Goal: Information Seeking & Learning: Learn about a topic

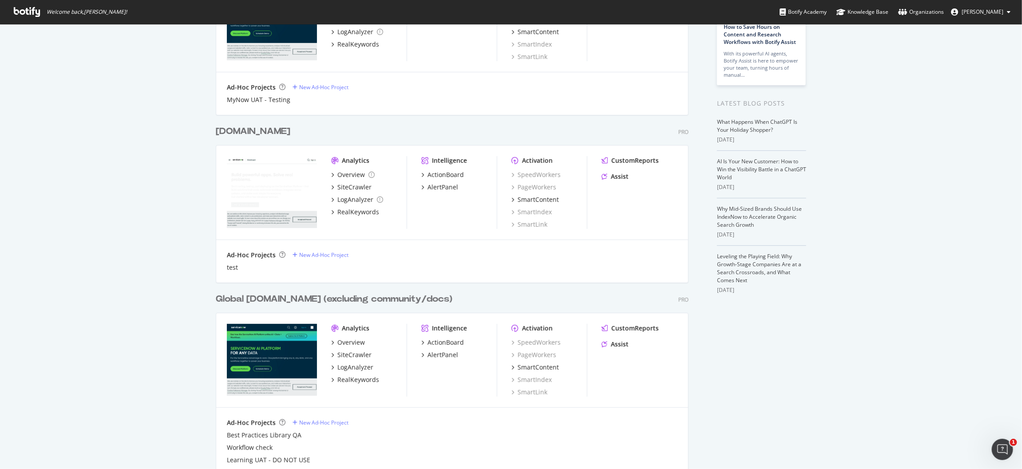
scroll to position [196, 0]
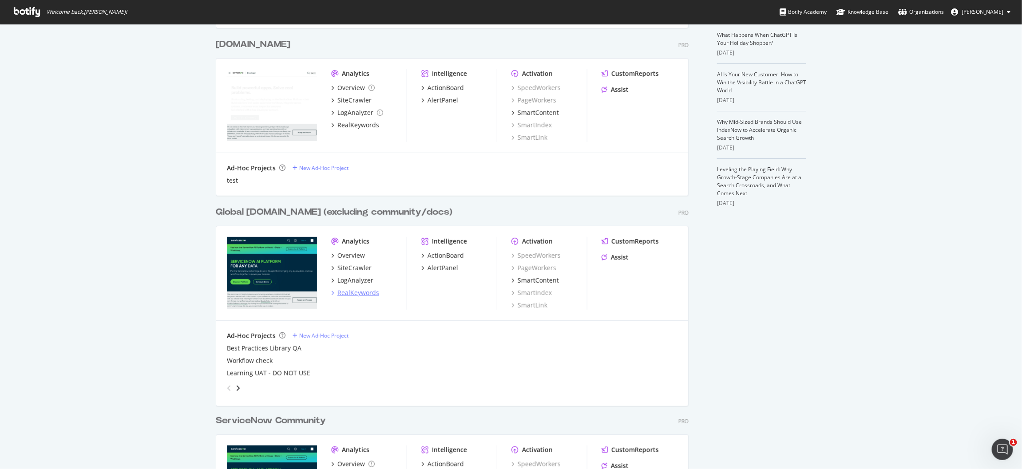
click at [363, 293] on div "RealKeywords" at bounding box center [358, 292] width 42 height 9
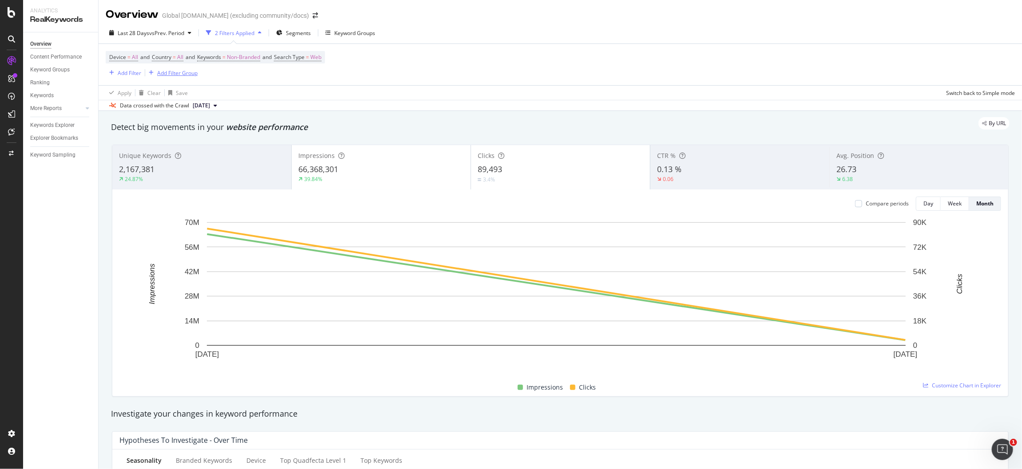
click at [194, 74] on div "Add Filter Group" at bounding box center [177, 73] width 40 height 8
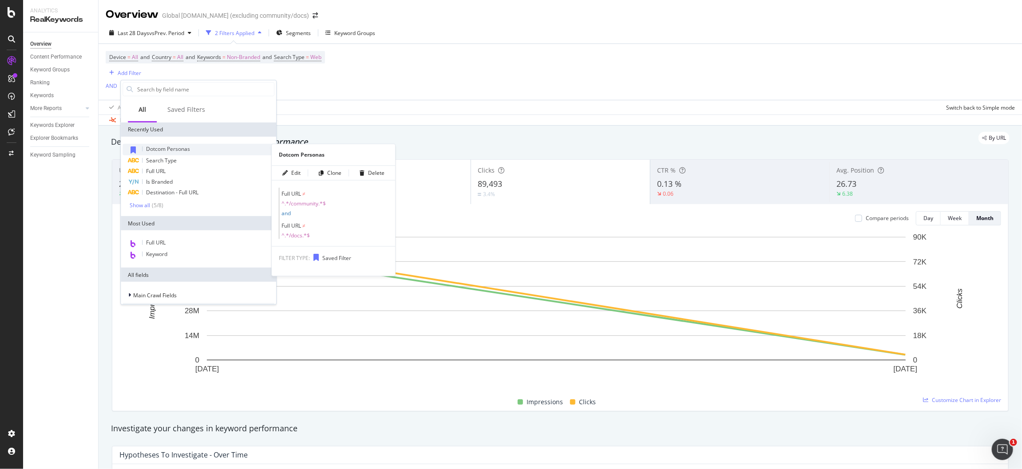
click at [166, 148] on span "Dotcom Personas" at bounding box center [168, 149] width 44 height 8
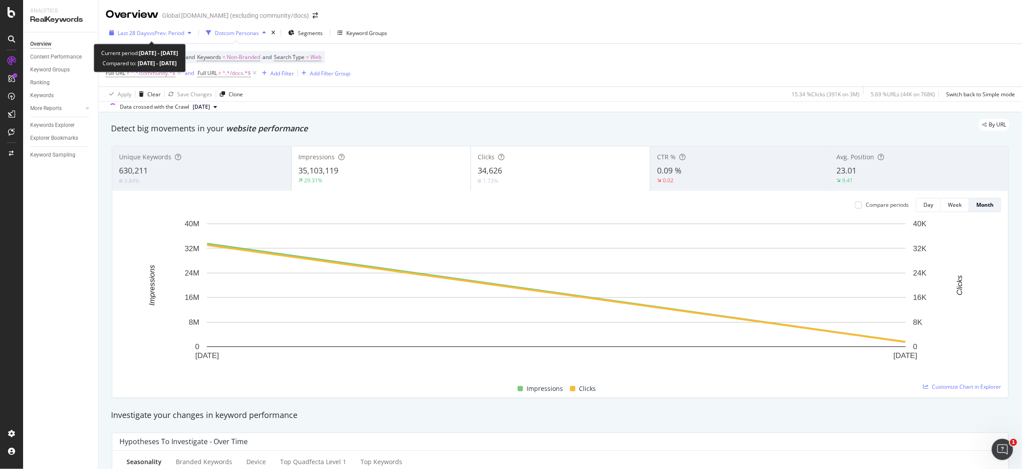
click at [161, 32] on span "vs Prev. Period" at bounding box center [166, 33] width 35 height 8
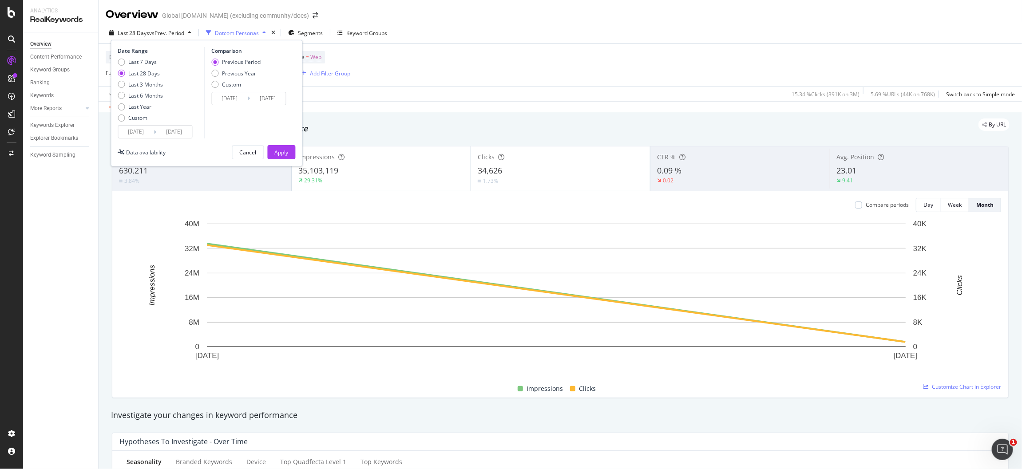
click at [142, 135] on input "2025/08/05" at bounding box center [137, 132] width 36 height 12
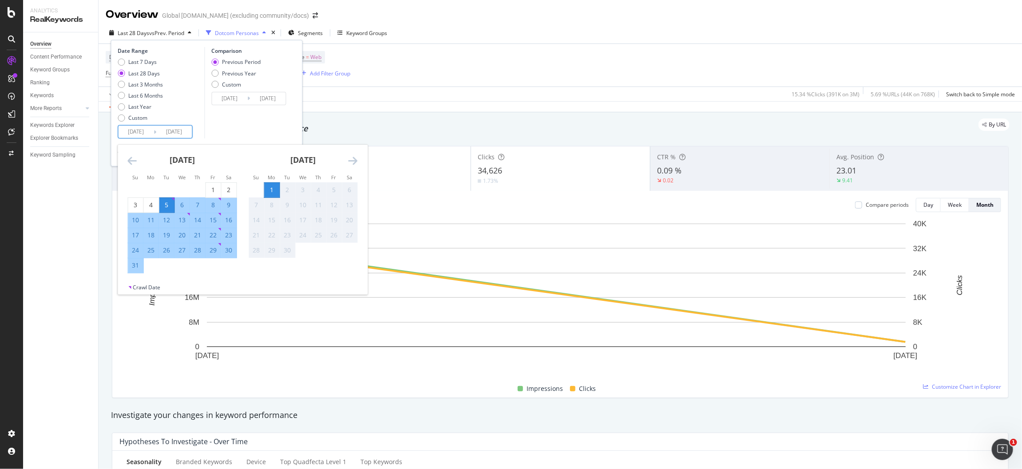
click at [134, 162] on icon "Move backward to switch to the previous month." at bounding box center [132, 160] width 9 height 11
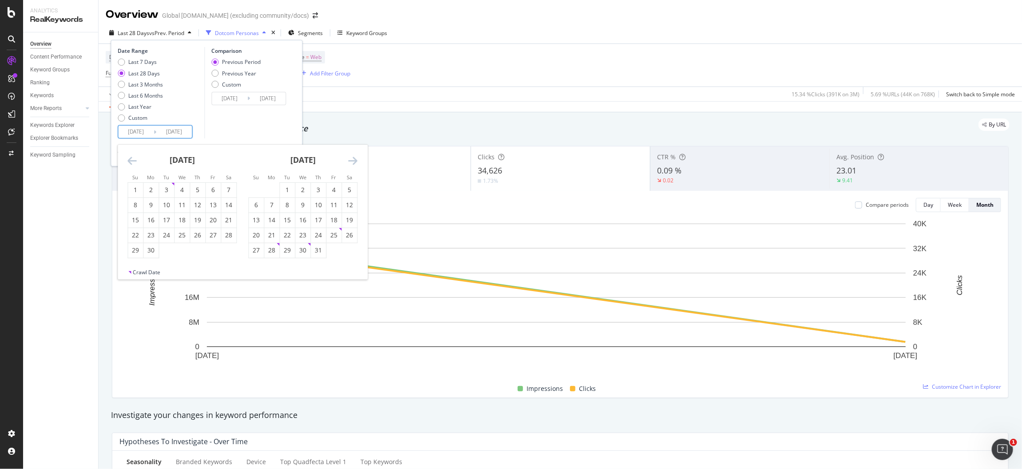
click at [134, 162] on icon "Move backward to switch to the previous month." at bounding box center [132, 160] width 9 height 11
click at [133, 162] on icon "Move backward to switch to the previous month." at bounding box center [132, 160] width 9 height 11
click at [167, 188] on div "1" at bounding box center [166, 190] width 15 height 9
type input "[DATE]"
type input "2024/10/29"
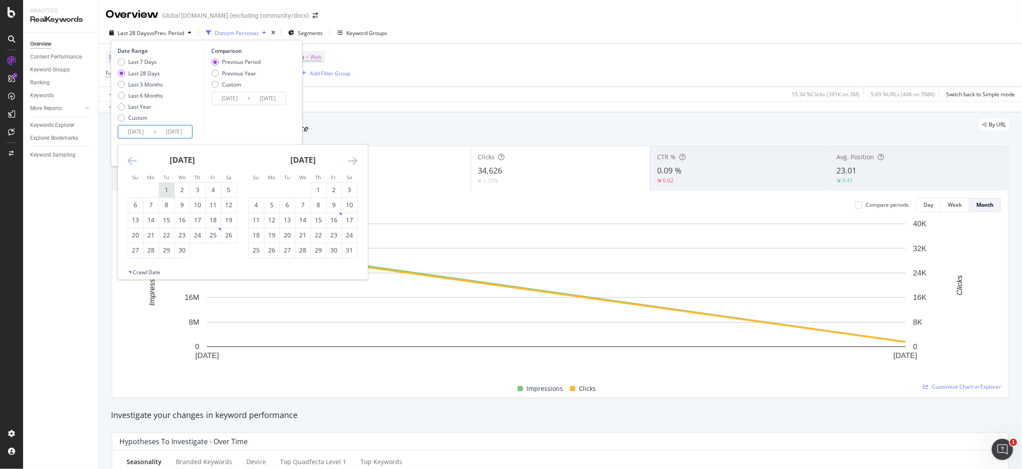
type input "[DATE]"
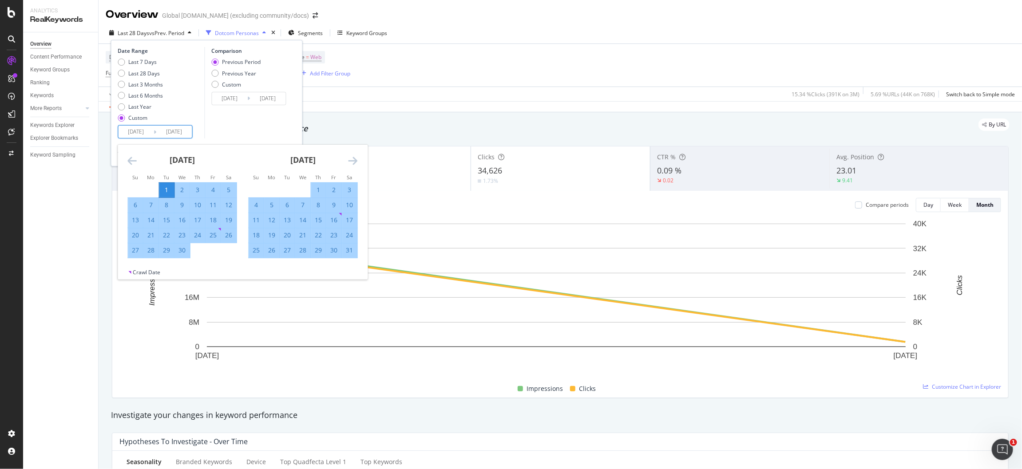
click at [350, 162] on icon "Move forward to switch to the next month." at bounding box center [352, 160] width 9 height 11
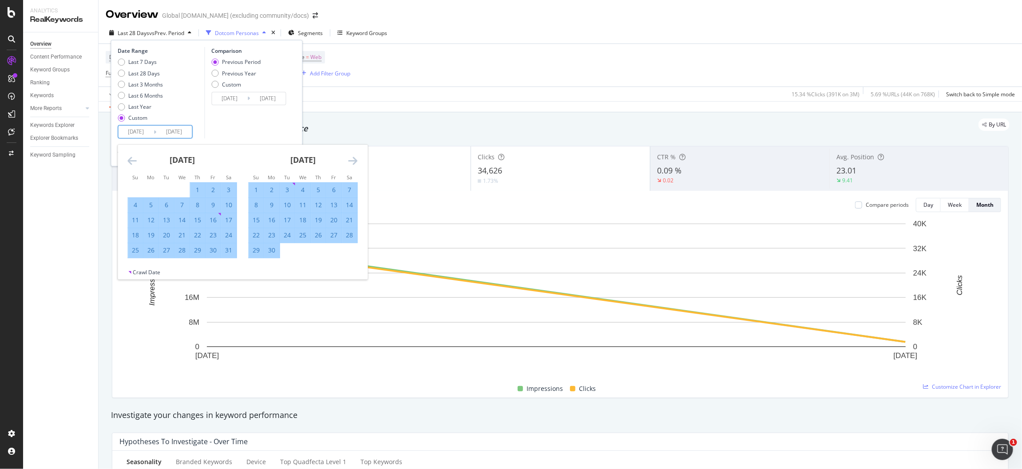
click at [350, 162] on icon "Move forward to switch to the next month." at bounding box center [352, 160] width 9 height 11
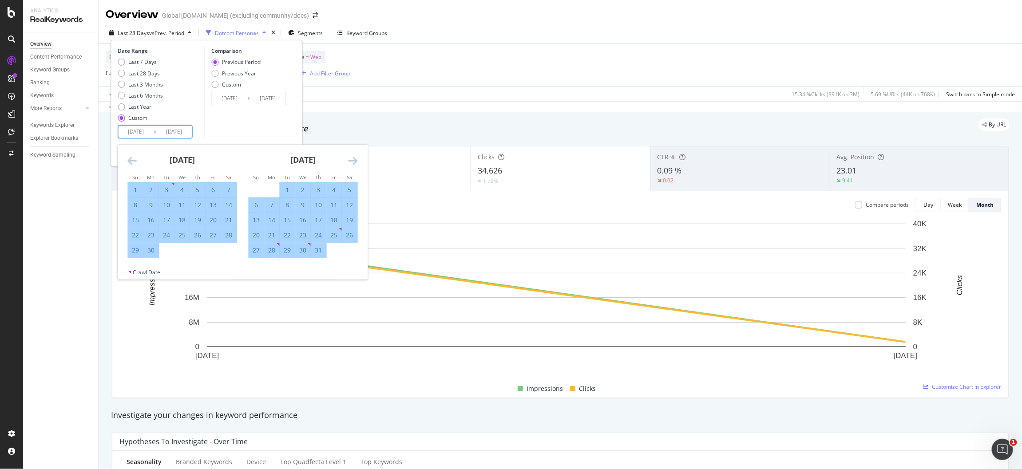
click at [153, 252] on div "30" at bounding box center [151, 250] width 15 height 9
type input "[DATE]"
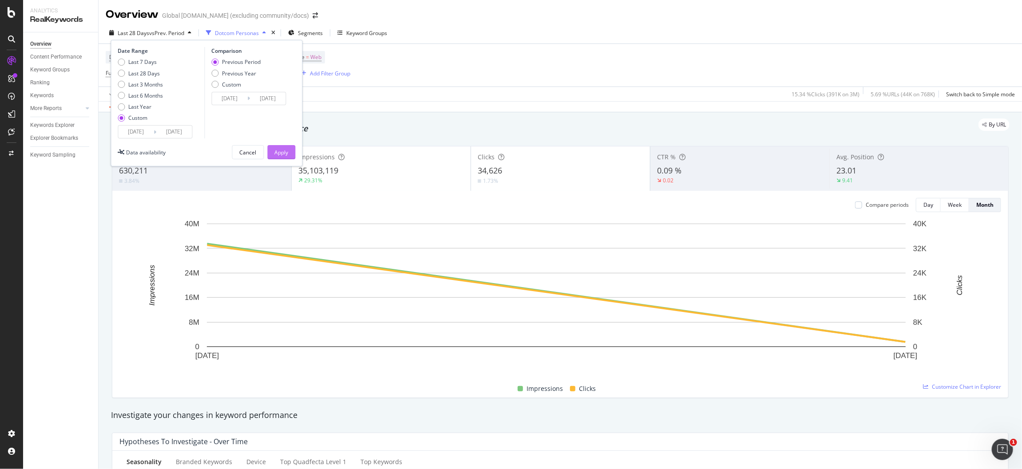
click at [278, 151] on div "Apply" at bounding box center [282, 153] width 14 height 8
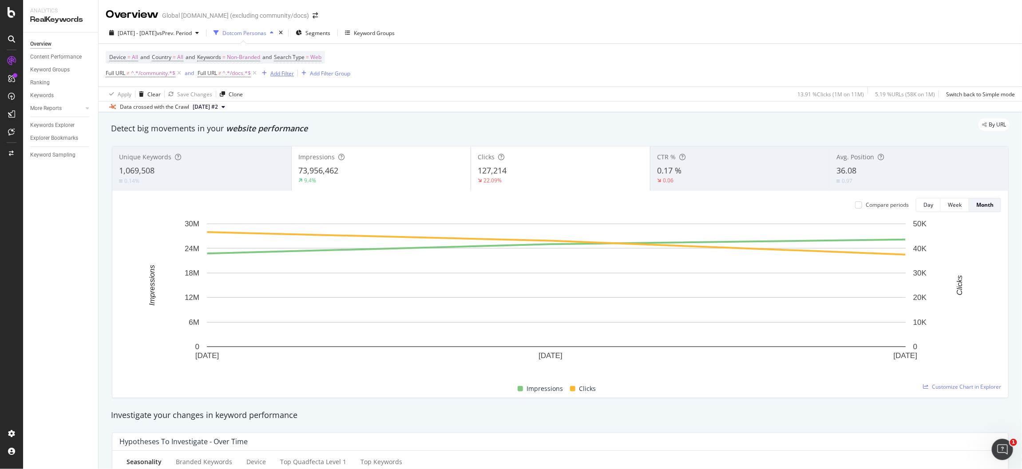
click at [282, 72] on div "Add Filter" at bounding box center [282, 74] width 24 height 8
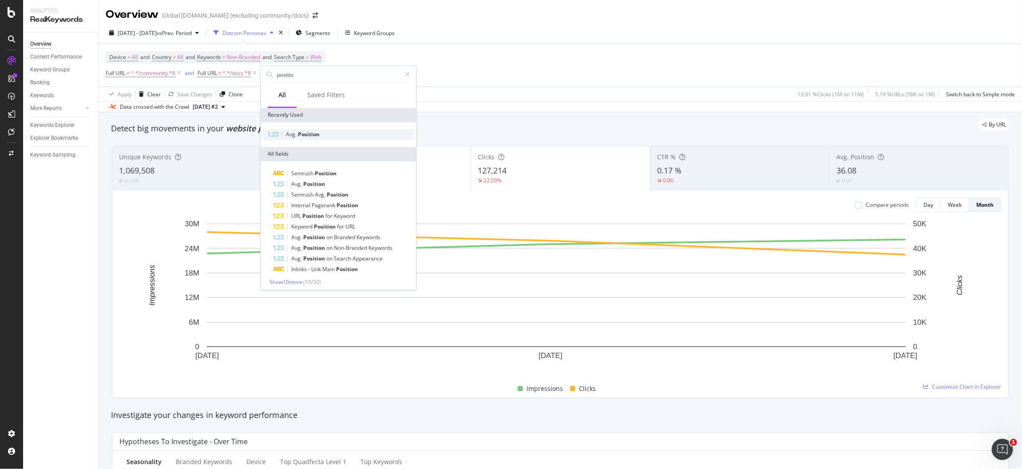
type input "positio"
click at [304, 131] on span "Position" at bounding box center [309, 135] width 22 height 8
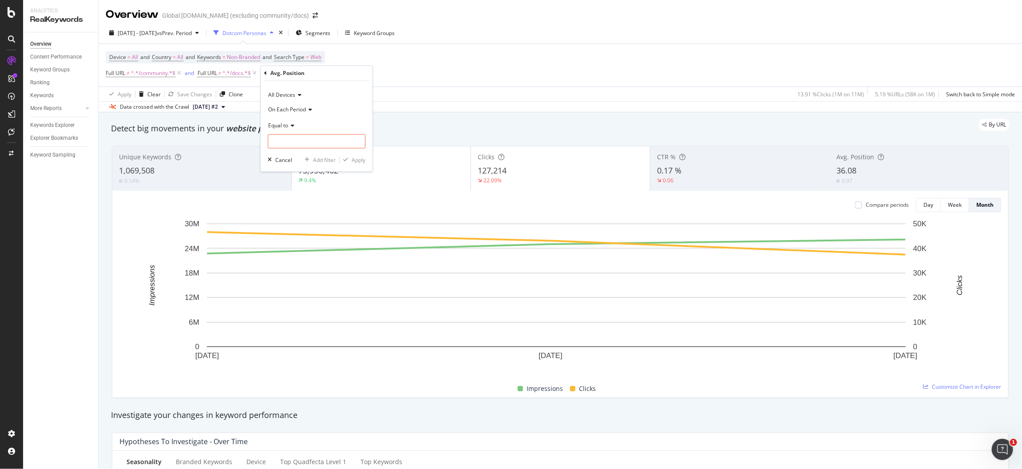
click at [288, 125] on span "Equal to" at bounding box center [278, 126] width 20 height 8
click at [311, 189] on div "Greater than" at bounding box center [317, 190] width 95 height 12
click at [307, 140] on input "number" at bounding box center [317, 141] width 98 height 14
type input "10"
click at [360, 160] on div "Apply" at bounding box center [359, 160] width 14 height 8
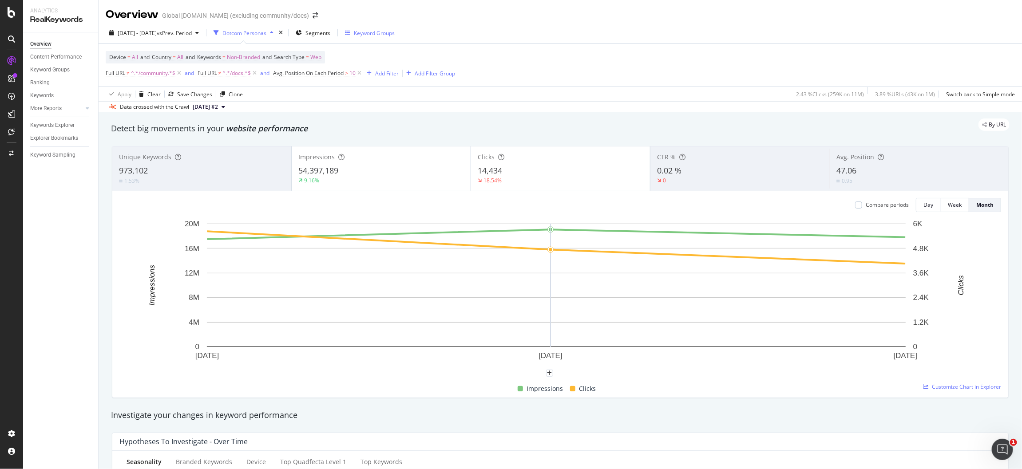
click at [390, 32] on div "Keyword Groups" at bounding box center [374, 33] width 41 height 8
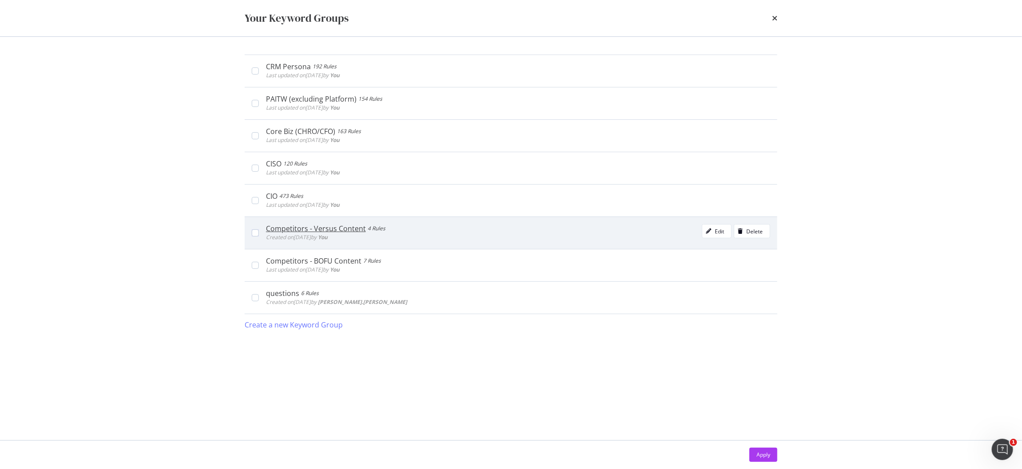
drag, startPoint x: 257, startPoint y: 196, endPoint x: 339, endPoint y: 218, distance: 85.5
click at [257, 196] on div "CIO 473 Rules Last updated on [DATE] by You Edit Delete" at bounding box center [511, 200] width 533 height 32
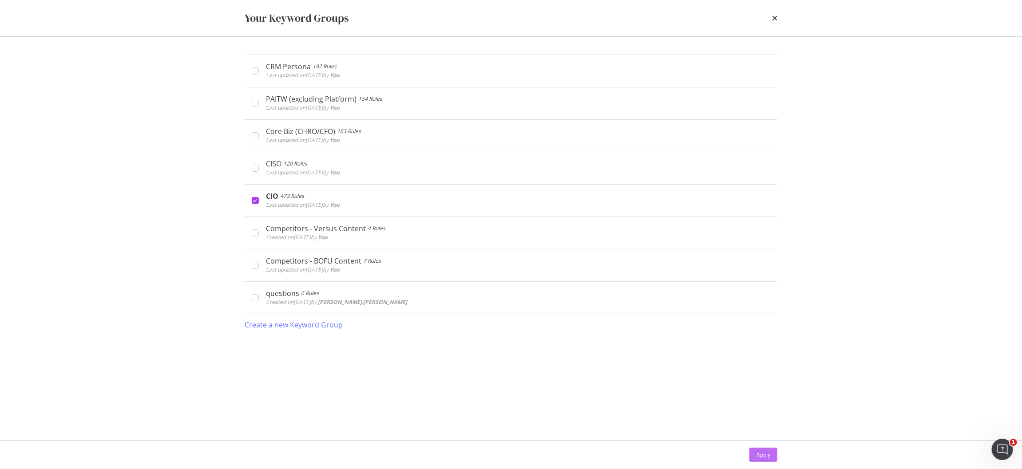
click at [763, 448] on div "Apply" at bounding box center [763, 454] width 14 height 13
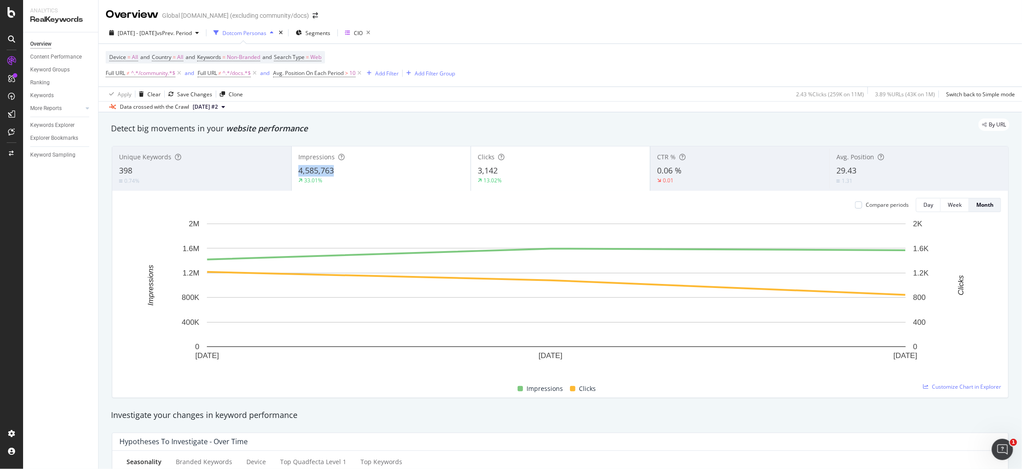
copy span "4,585,763"
drag, startPoint x: 334, startPoint y: 173, endPoint x: 297, endPoint y: 173, distance: 36.8
click at [298, 173] on div "4,585,763" at bounding box center [381, 171] width 166 height 12
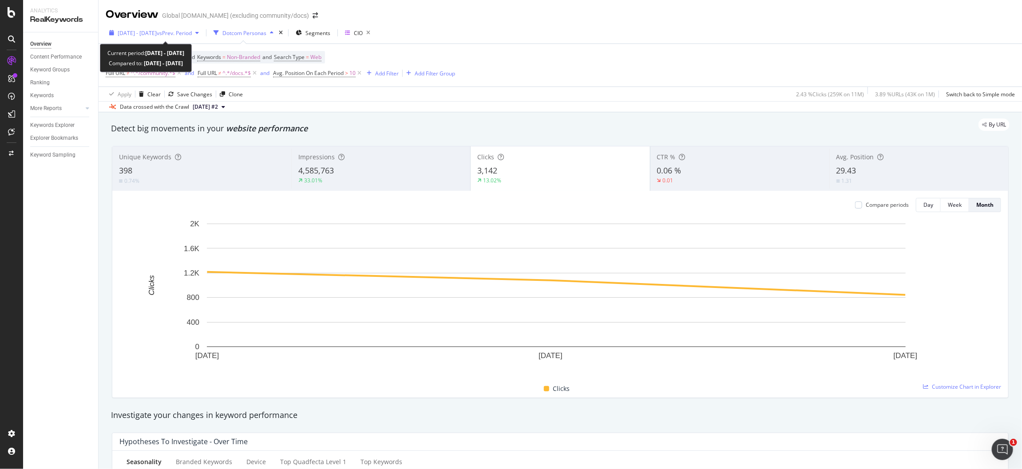
click at [157, 32] on span "[DATE] - [DATE]" at bounding box center [137, 33] width 39 height 8
click at [590, 103] on div "Data crossed with the Crawl 2025 Jun. 3rd #2" at bounding box center [560, 106] width 923 height 11
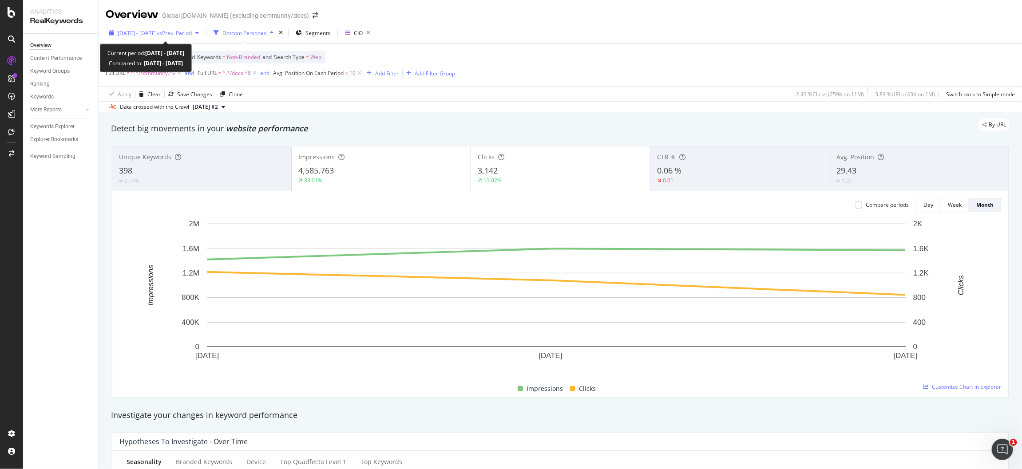
click at [176, 36] on span "vs Prev. Period" at bounding box center [174, 33] width 35 height 8
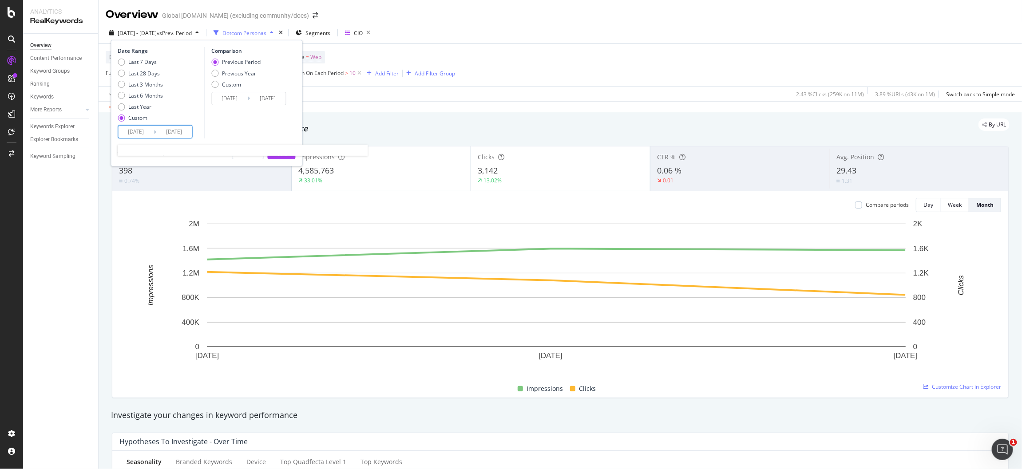
click at [135, 134] on input "[DATE]" at bounding box center [137, 132] width 36 height 12
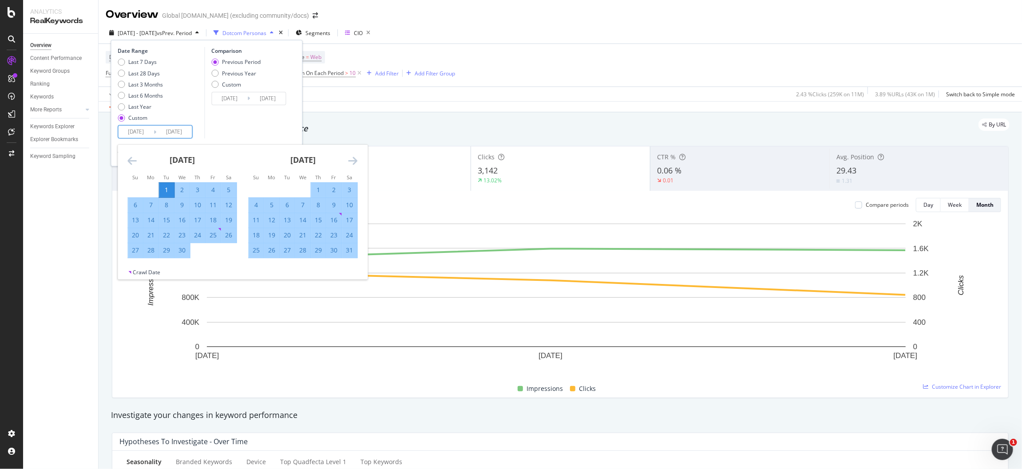
click at [130, 160] on icon "Move backward to switch to the previous month." at bounding box center [132, 160] width 9 height 11
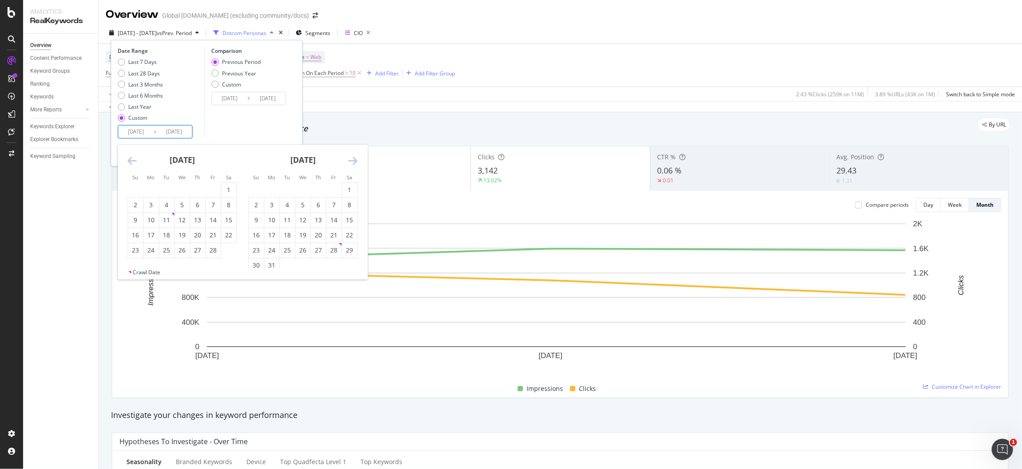
click at [129, 159] on icon "Move backward to switch to the previous month." at bounding box center [132, 160] width 9 height 11
click at [182, 190] on div "1" at bounding box center [182, 190] width 15 height 9
type input "[DATE]"
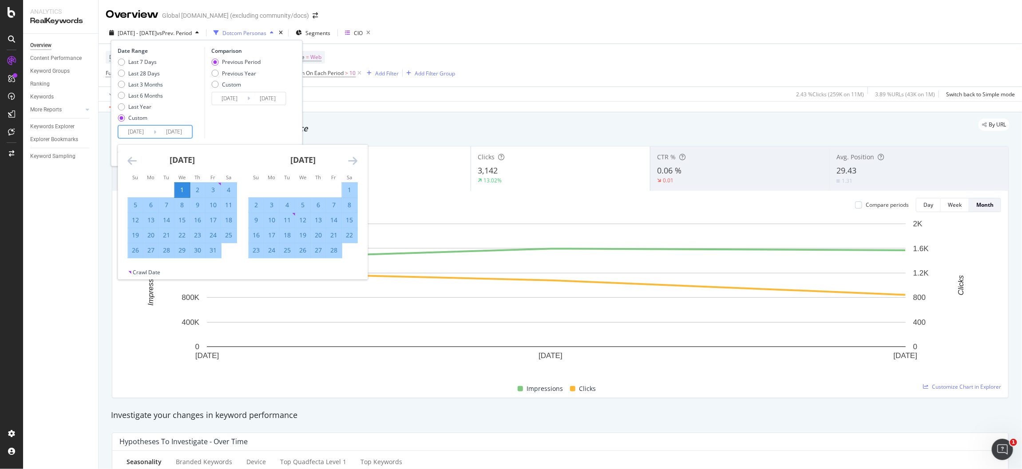
drag, startPoint x: 350, startPoint y: 158, endPoint x: 343, endPoint y: 192, distance: 34.1
click at [350, 159] on icon "Move forward to switch to the next month." at bounding box center [352, 160] width 9 height 11
click at [276, 267] on div "31" at bounding box center [272, 265] width 15 height 9
type input "[DATE]"
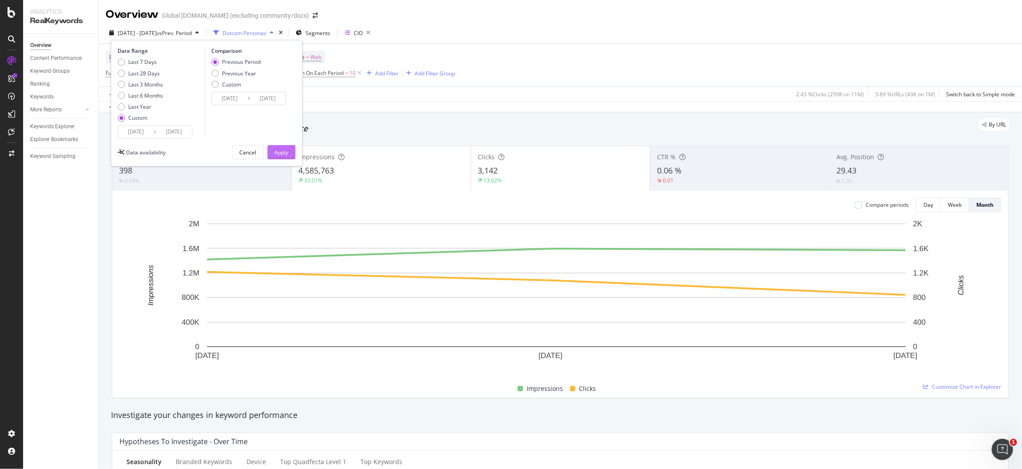
click at [290, 149] on button "Apply" at bounding box center [282, 152] width 28 height 14
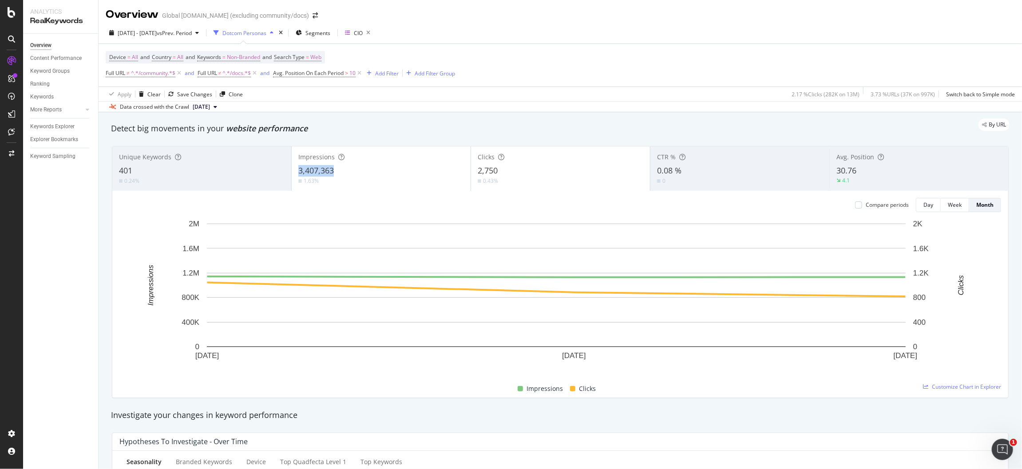
copy span "3,407,363"
drag, startPoint x: 338, startPoint y: 170, endPoint x: 294, endPoint y: 170, distance: 43.9
click at [294, 170] on div "Impressions 3,407,363 1.63%" at bounding box center [381, 169] width 179 height 40
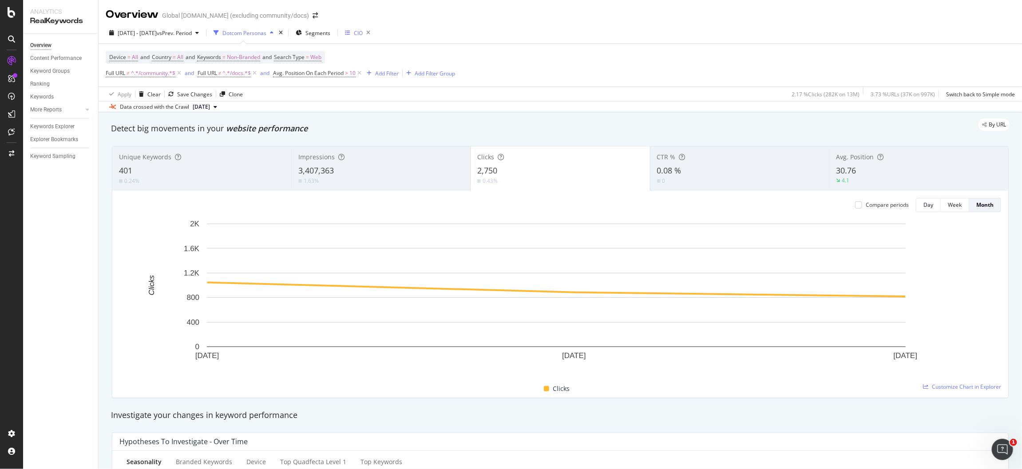
click at [363, 32] on div "CIO" at bounding box center [354, 33] width 18 height 8
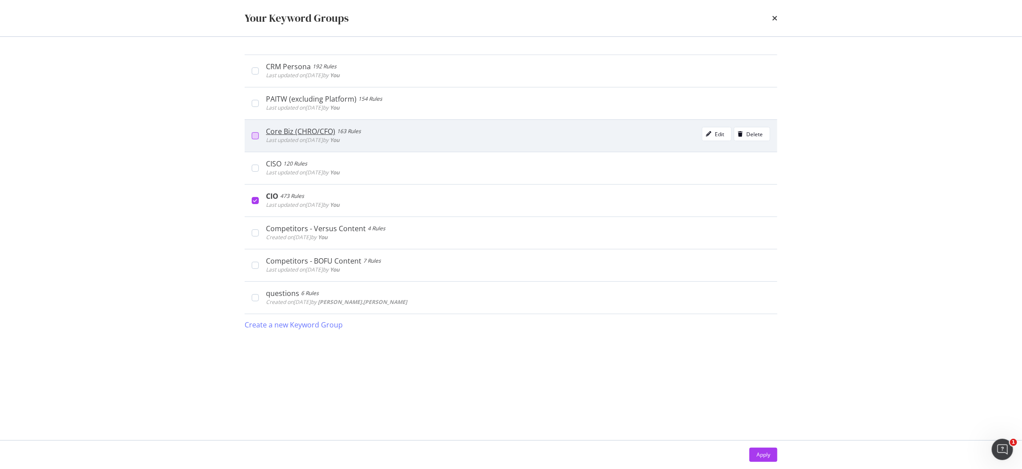
click at [253, 134] on div "modal" at bounding box center [255, 135] width 7 height 7
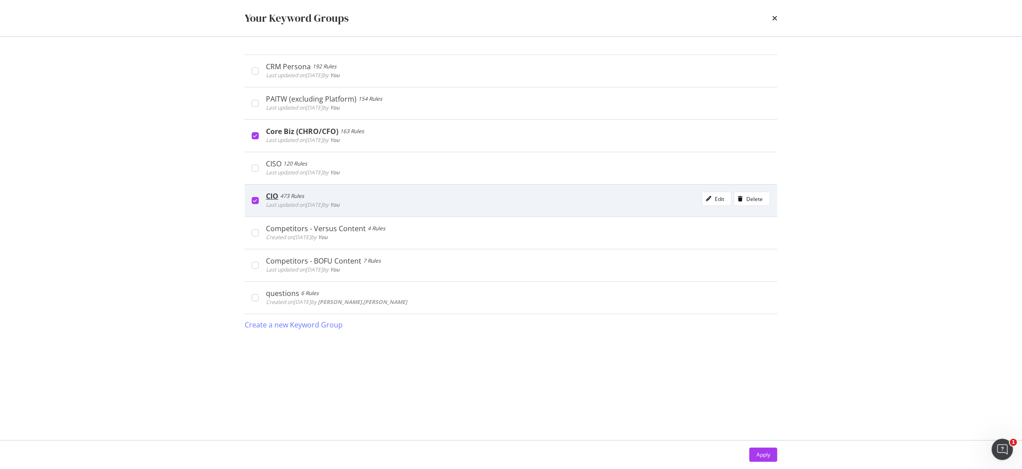
click at [255, 204] on div "CIO 473 Rules Last updated on [DATE] by You Edit Delete" at bounding box center [511, 200] width 533 height 32
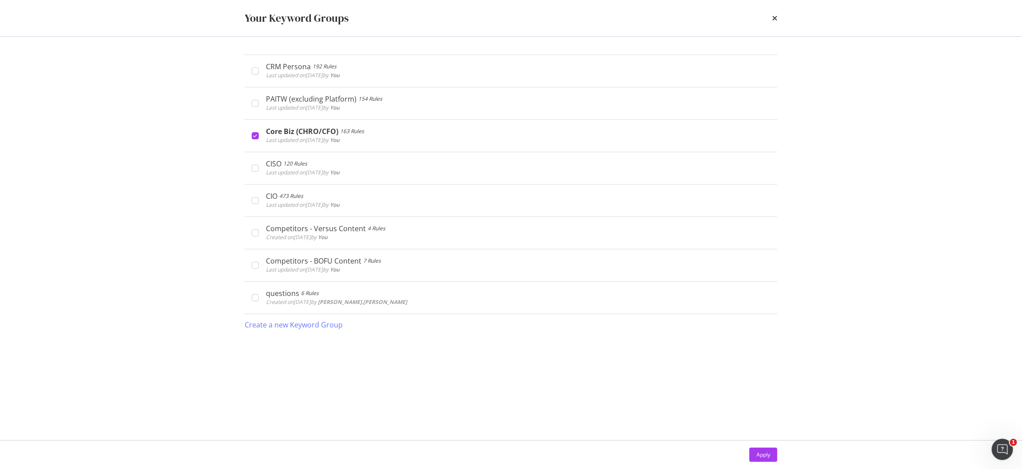
drag, startPoint x: 763, startPoint y: 456, endPoint x: 591, endPoint y: 134, distance: 365.2
click at [764, 456] on div "Apply" at bounding box center [763, 455] width 14 height 8
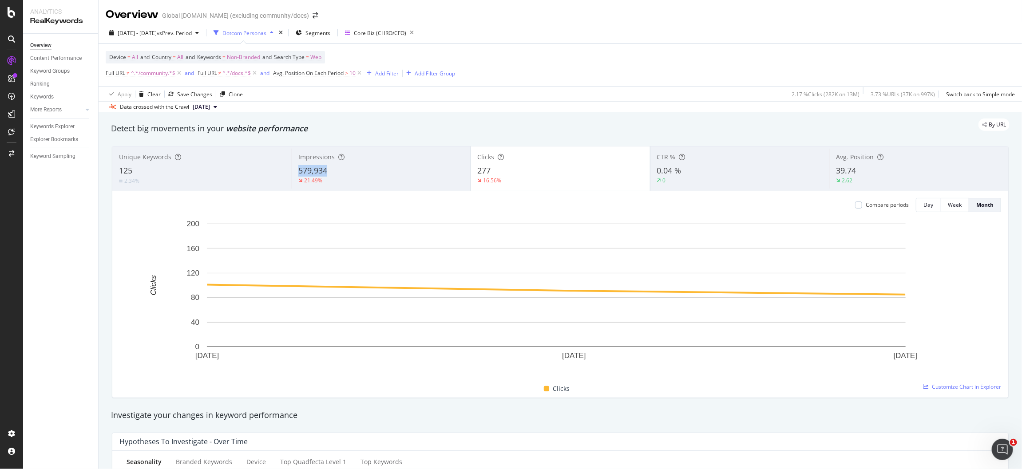
copy span "579,934"
drag, startPoint x: 336, startPoint y: 170, endPoint x: 295, endPoint y: 171, distance: 41.3
click at [295, 171] on div "Impressions 579,934 21.49%" at bounding box center [380, 169] width 179 height 40
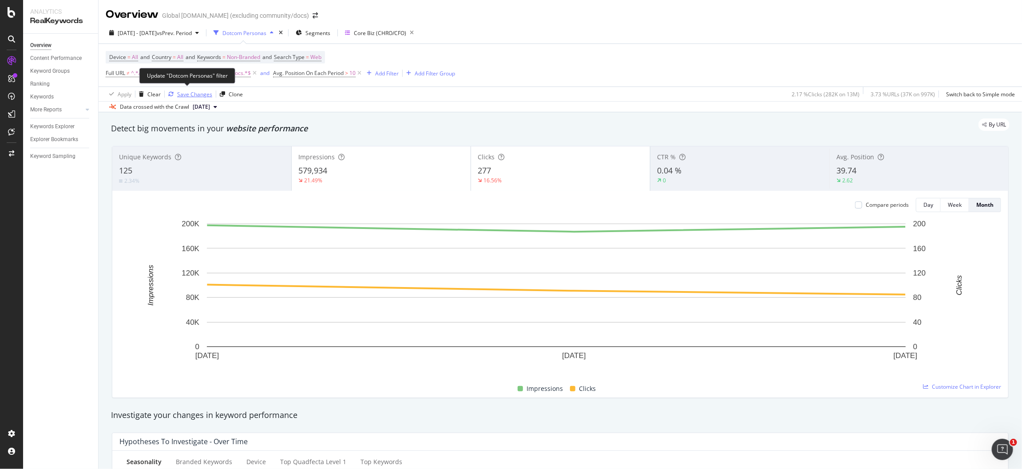
click at [197, 95] on div "Save Changes" at bounding box center [194, 95] width 35 height 8
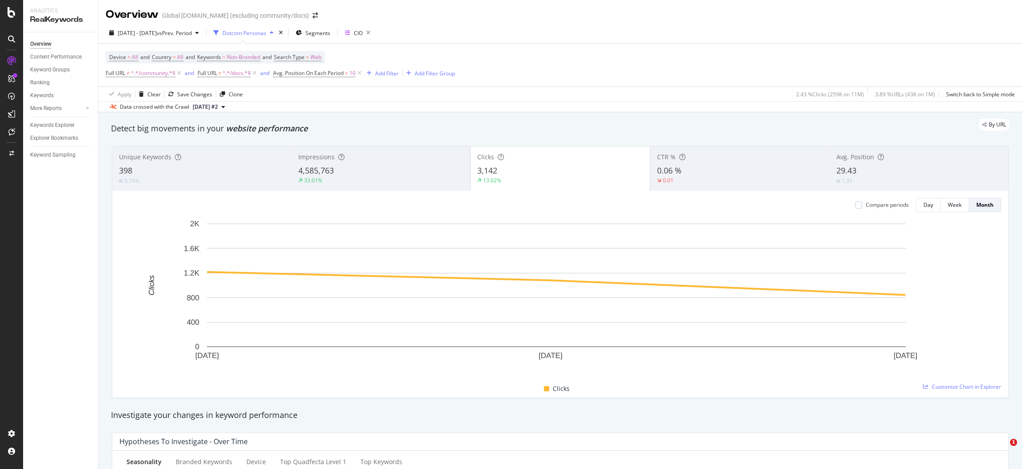
click at [363, 31] on div "CIO" at bounding box center [358, 33] width 9 height 8
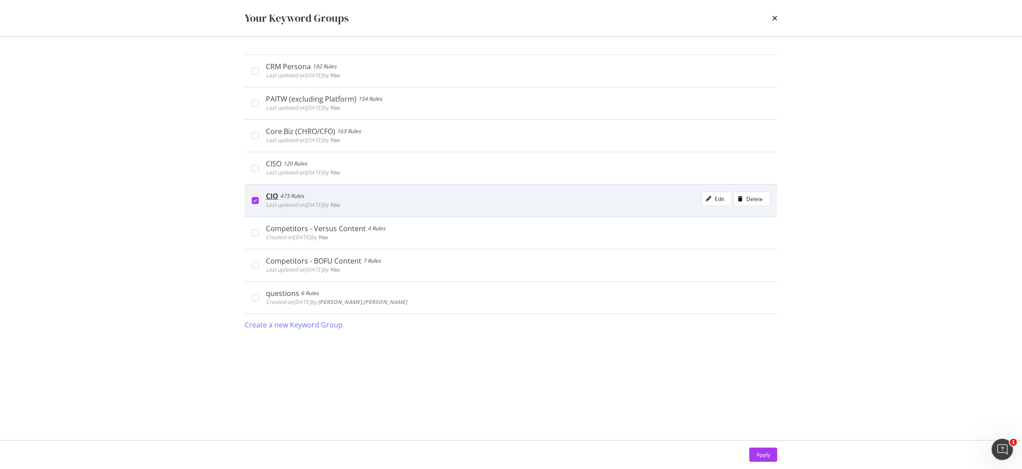
click at [252, 201] on div "modal" at bounding box center [255, 200] width 7 height 7
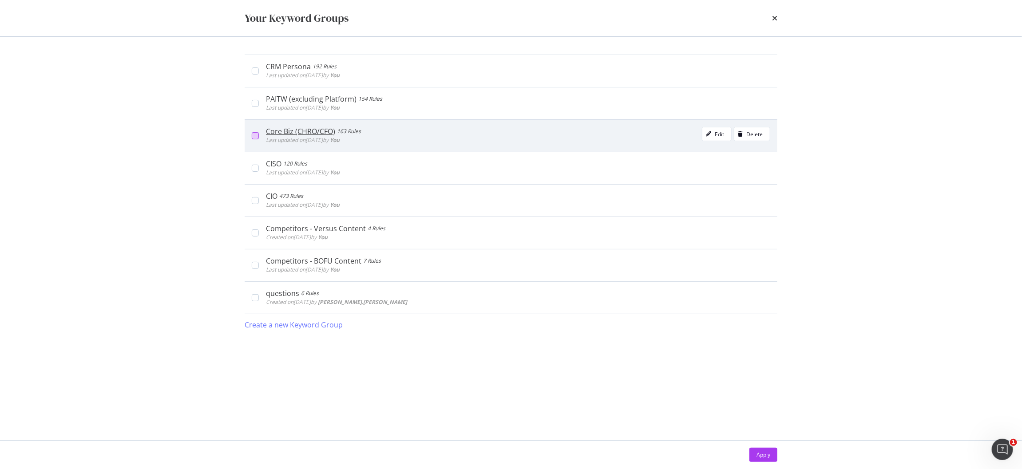
click at [257, 135] on div "modal" at bounding box center [255, 135] width 7 height 7
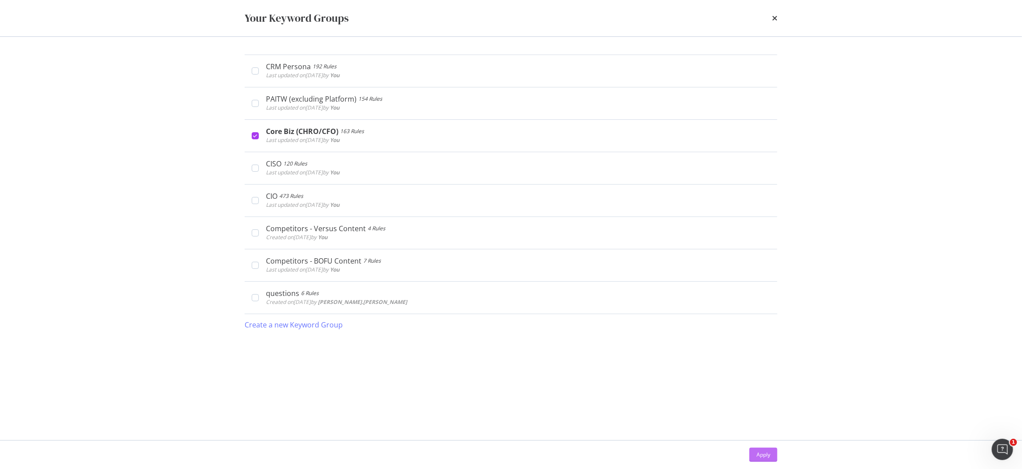
click at [762, 456] on div "Apply" at bounding box center [763, 455] width 14 height 8
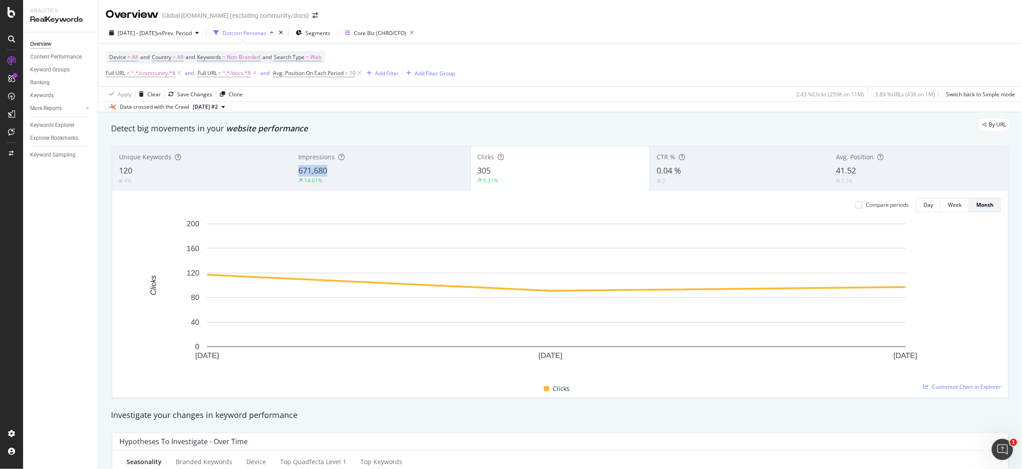
copy span "671,680"
drag, startPoint x: 367, startPoint y: 171, endPoint x: 299, endPoint y: 171, distance: 68.4
click at [299, 171] on div "671,680" at bounding box center [380, 171] width 165 height 12
